Goal: Task Accomplishment & Management: Manage account settings

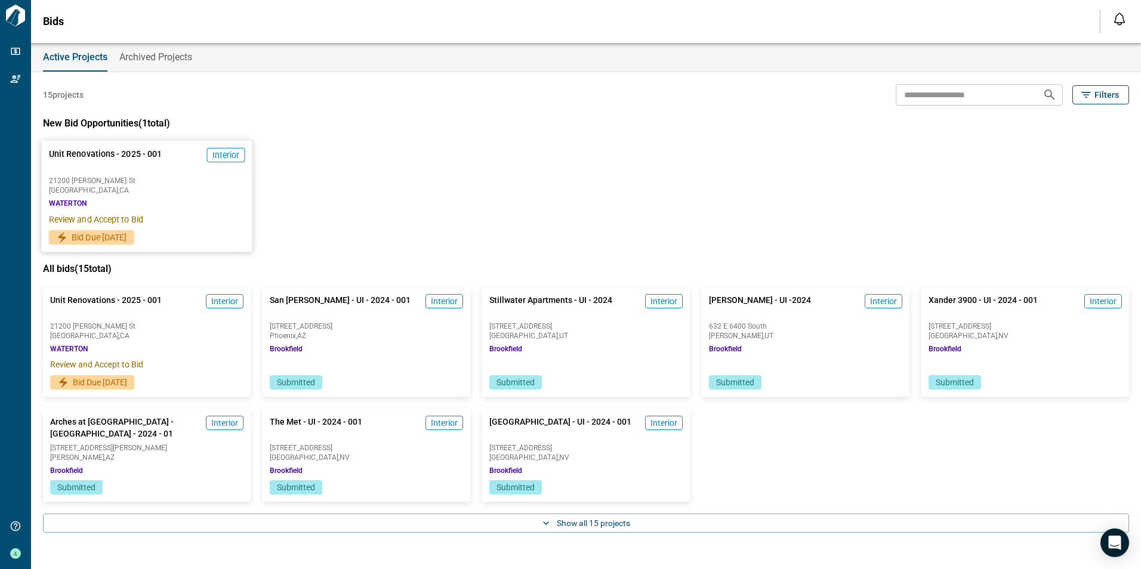
click at [148, 184] on span "21200 [PERSON_NAME] St" at bounding box center [147, 180] width 196 height 7
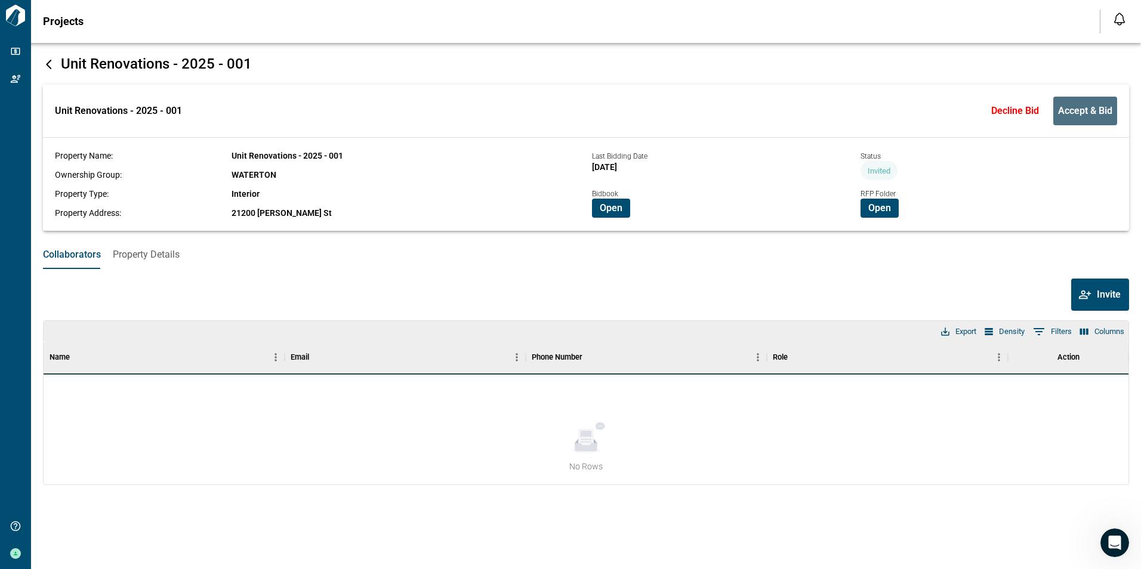
click at [1076, 119] on button "Accept & Bid" at bounding box center [1085, 111] width 64 height 29
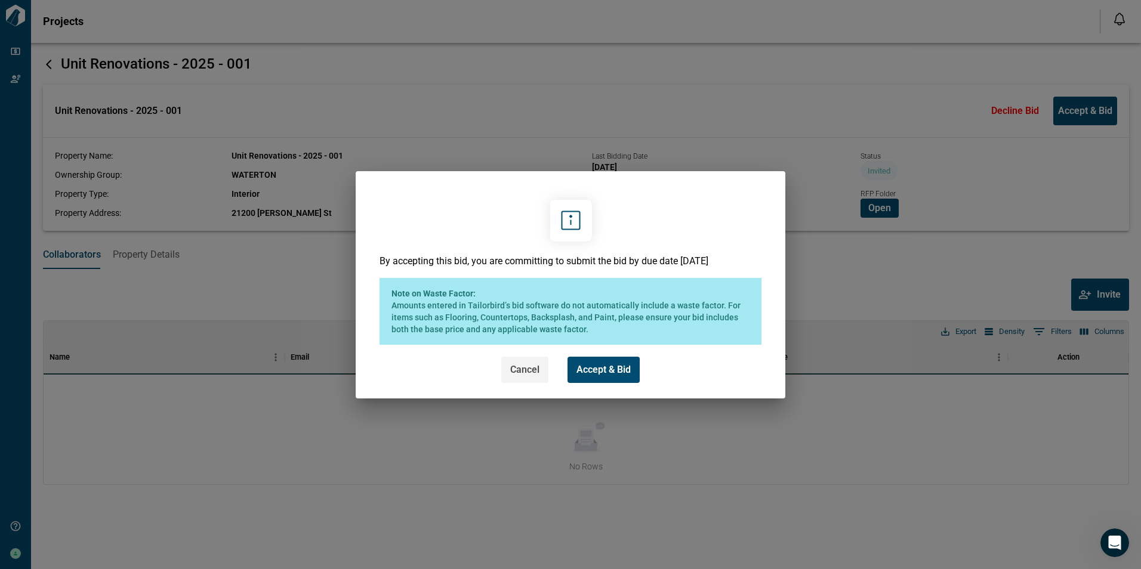
click at [517, 371] on span "Cancel" at bounding box center [524, 370] width 29 height 12
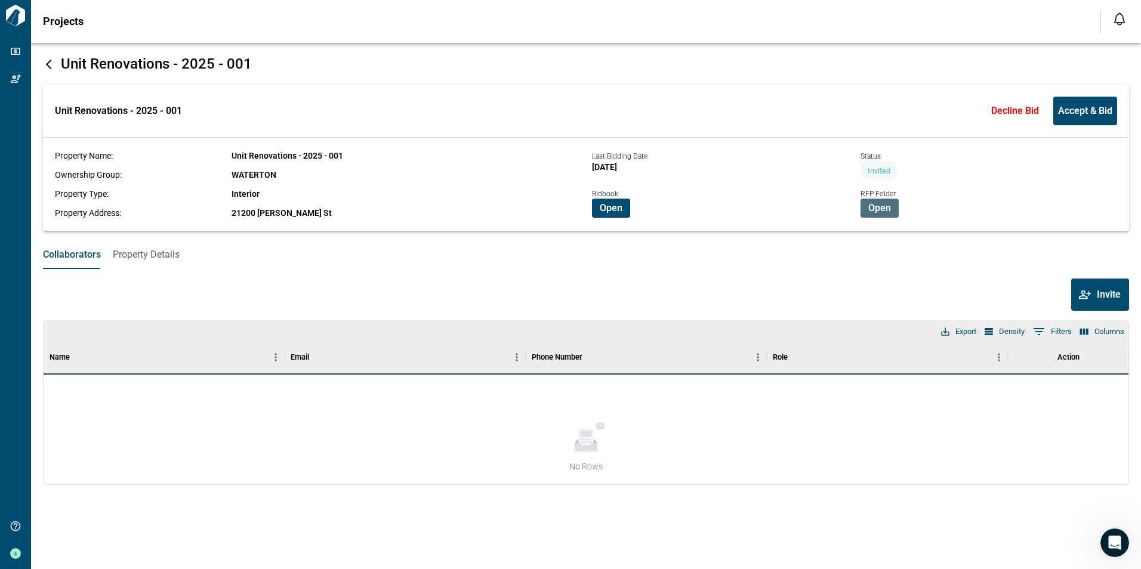
click at [878, 210] on span "Open" at bounding box center [879, 208] width 23 height 12
